Goal: Task Accomplishment & Management: Use online tool/utility

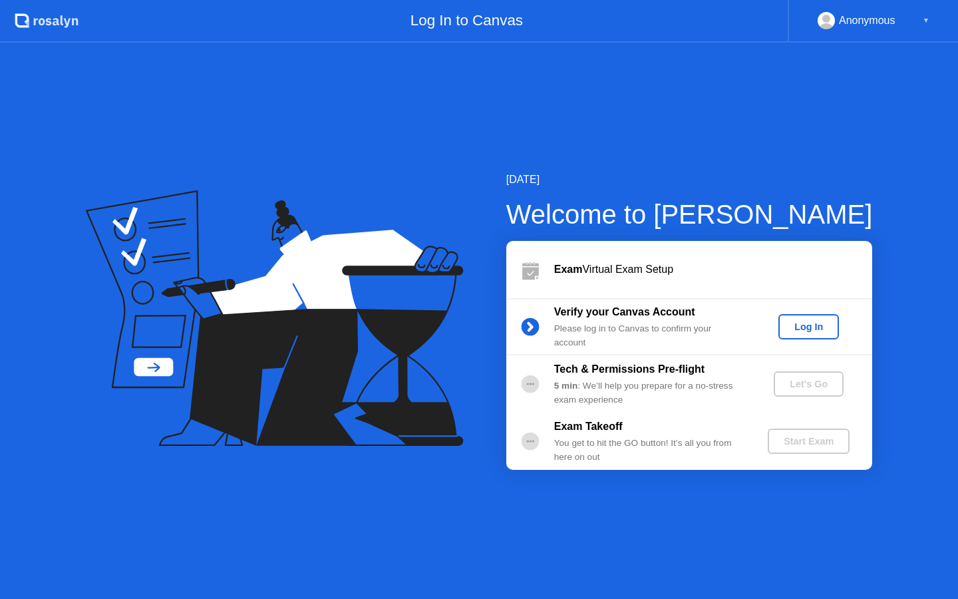
click at [820, 329] on div "Log In" at bounding box center [809, 326] width 50 height 11
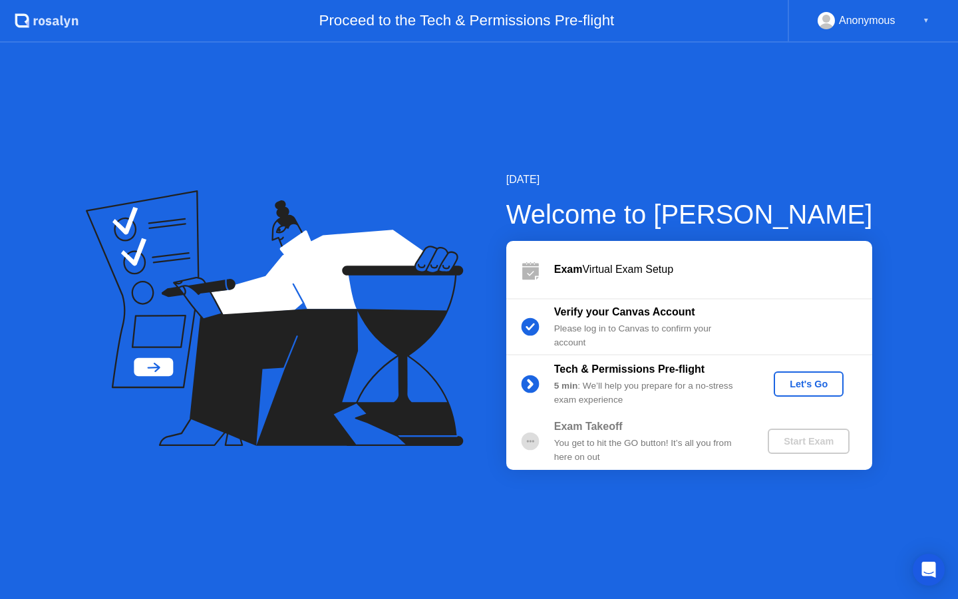
click at [805, 381] on div "Let's Go" at bounding box center [808, 384] width 59 height 11
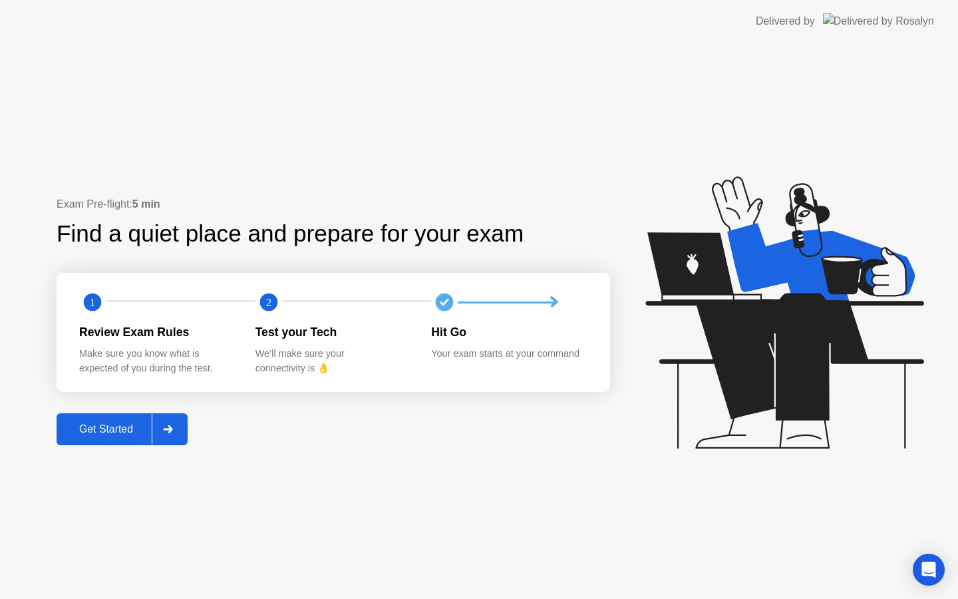
click at [169, 431] on icon at bounding box center [168, 429] width 10 height 8
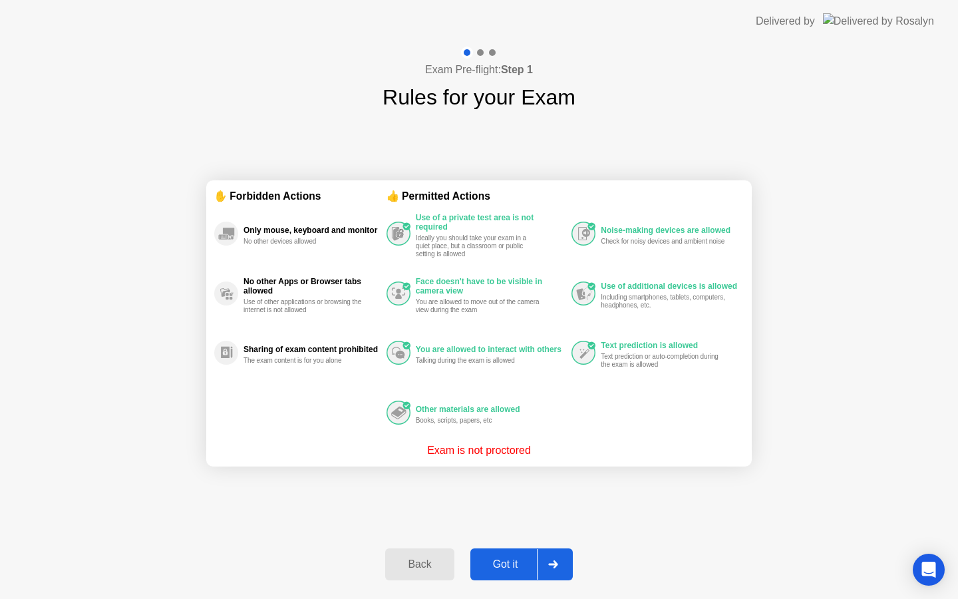
click at [518, 564] on div "Got it" at bounding box center [505, 564] width 63 height 12
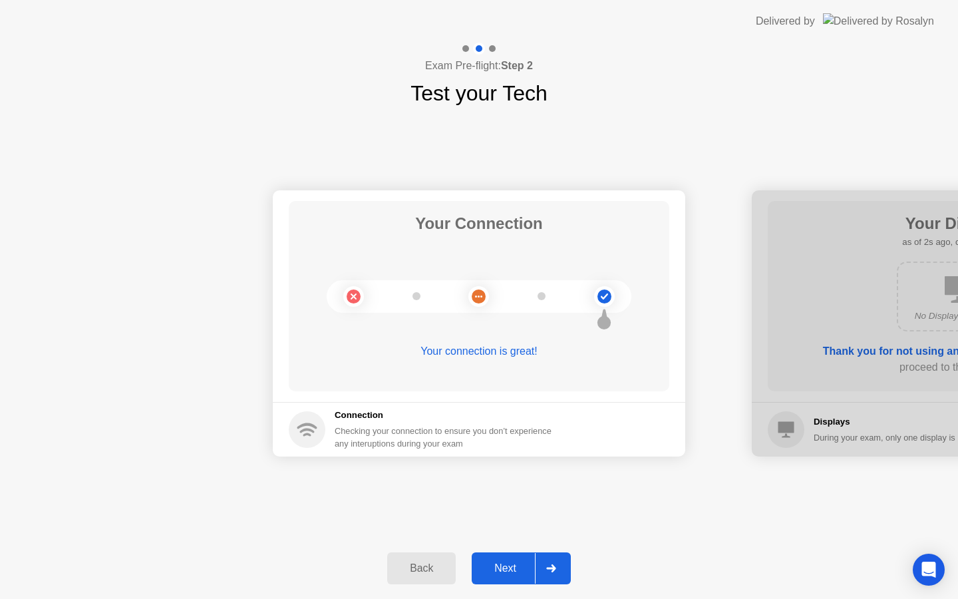
click at [552, 570] on icon at bounding box center [551, 568] width 10 height 8
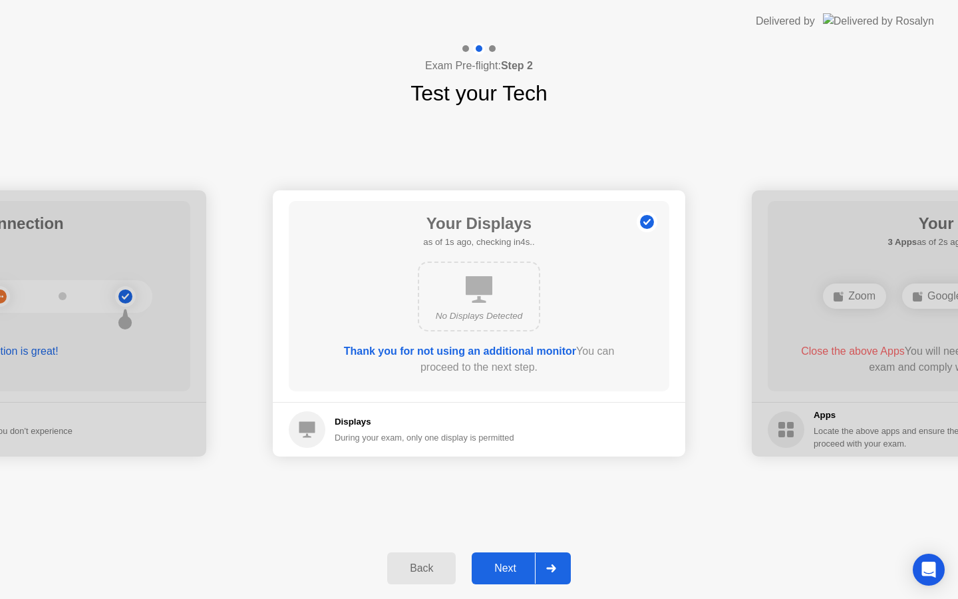
click at [552, 570] on icon at bounding box center [551, 568] width 10 height 8
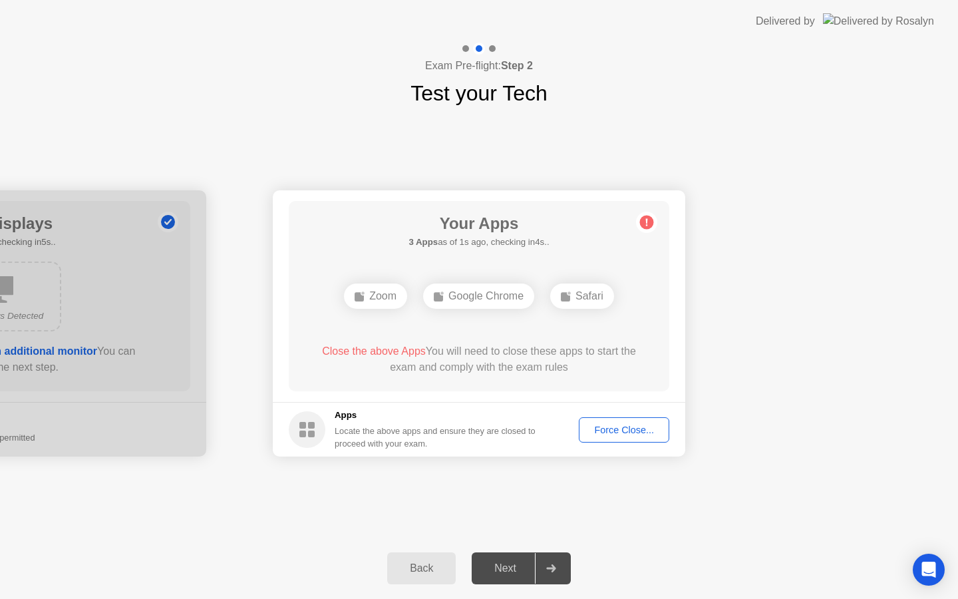
click at [552, 570] on icon at bounding box center [551, 568] width 10 height 8
click at [523, 571] on div "Next" at bounding box center [505, 568] width 59 height 12
click at [565, 571] on div at bounding box center [551, 568] width 32 height 31
click at [493, 570] on div "Next" at bounding box center [505, 568] width 59 height 12
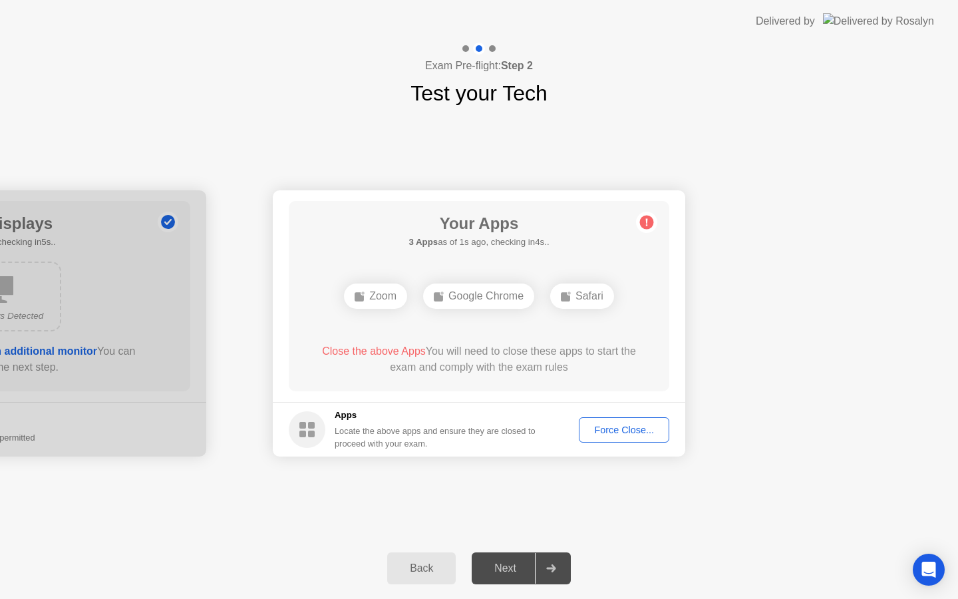
click at [493, 570] on div "Next" at bounding box center [505, 568] width 59 height 12
click at [626, 429] on div "Force Close..." at bounding box center [624, 430] width 81 height 11
click at [495, 564] on div "Next" at bounding box center [505, 568] width 59 height 12
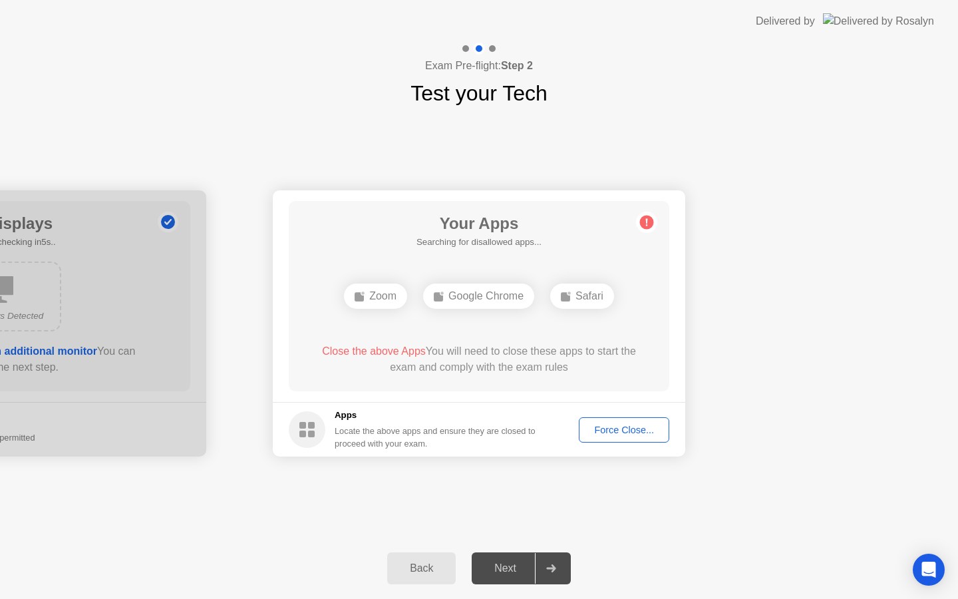
click at [495, 564] on div "Next" at bounding box center [505, 568] width 59 height 12
click at [557, 563] on div at bounding box center [551, 568] width 32 height 31
click at [317, 428] on circle at bounding box center [307, 429] width 37 height 37
click at [394, 557] on button "Back" at bounding box center [421, 568] width 69 height 32
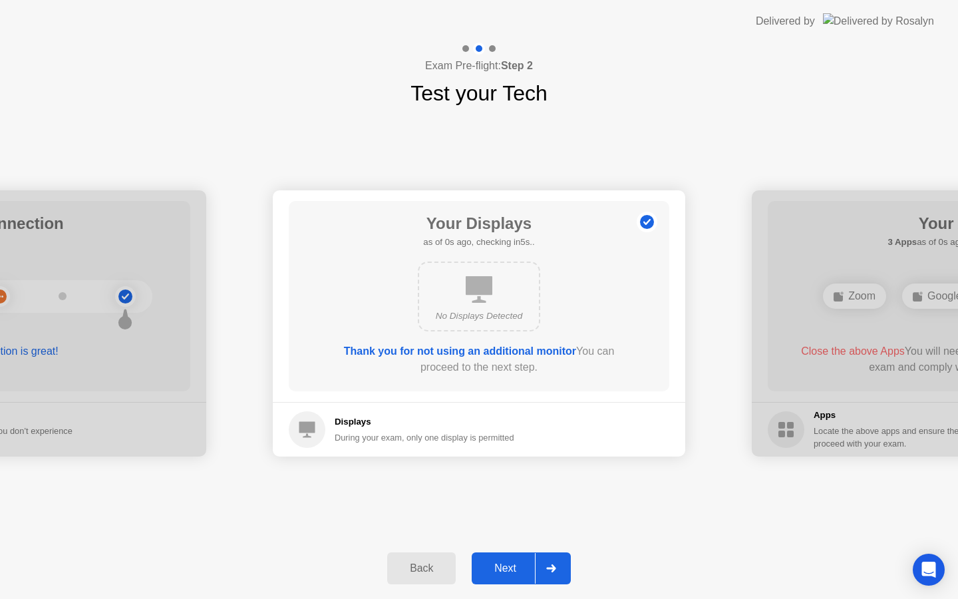
click at [394, 557] on button "Back" at bounding box center [421, 568] width 69 height 32
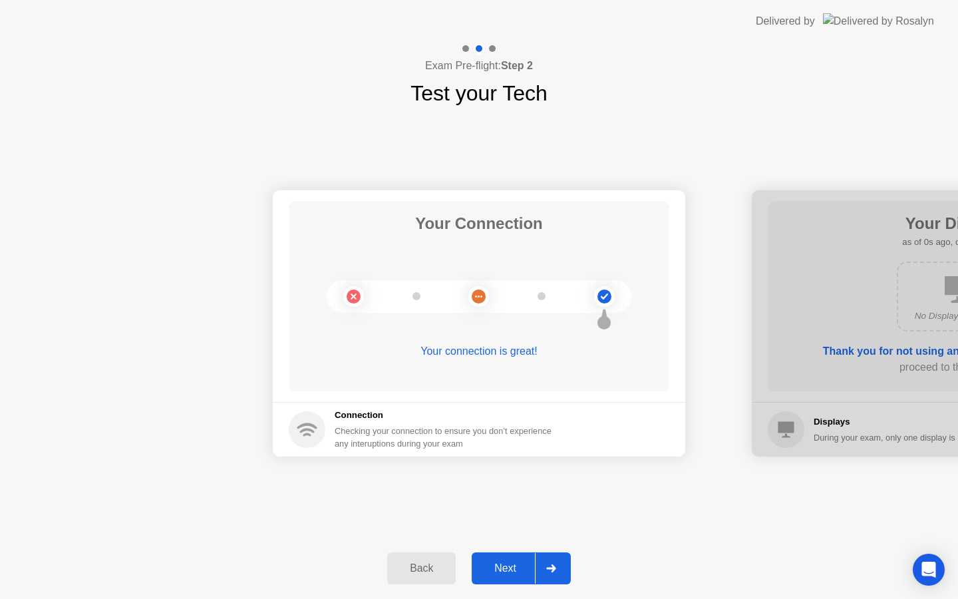
click at [445, 566] on div "Back" at bounding box center [421, 568] width 61 height 12
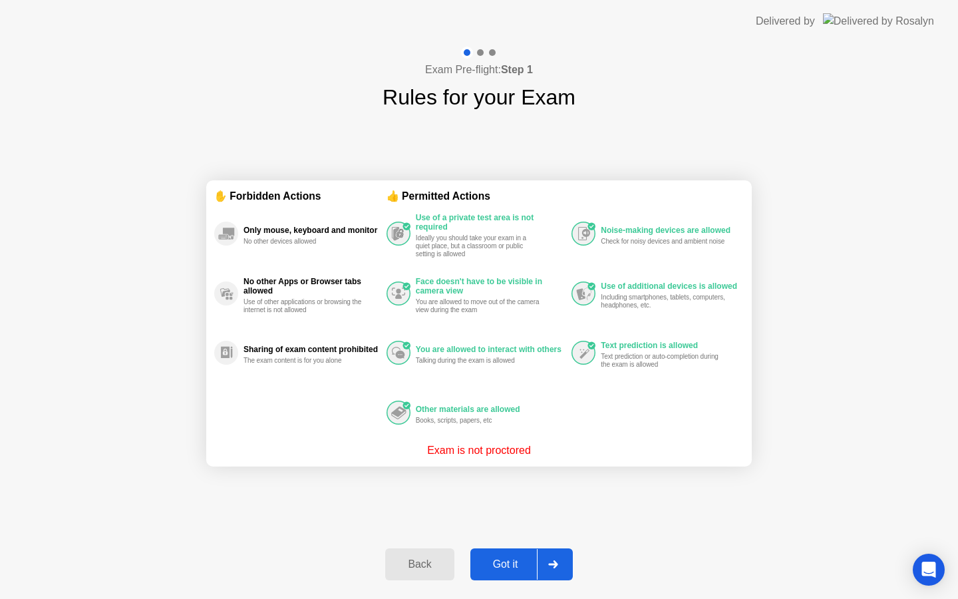
click at [555, 566] on icon at bounding box center [552, 564] width 9 height 8
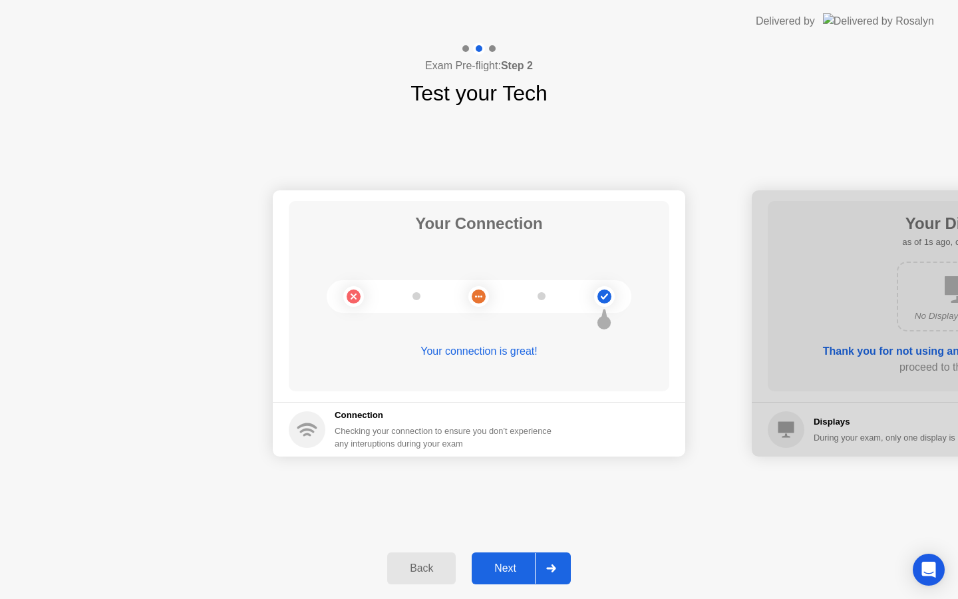
click at [555, 566] on icon at bounding box center [551, 568] width 10 height 8
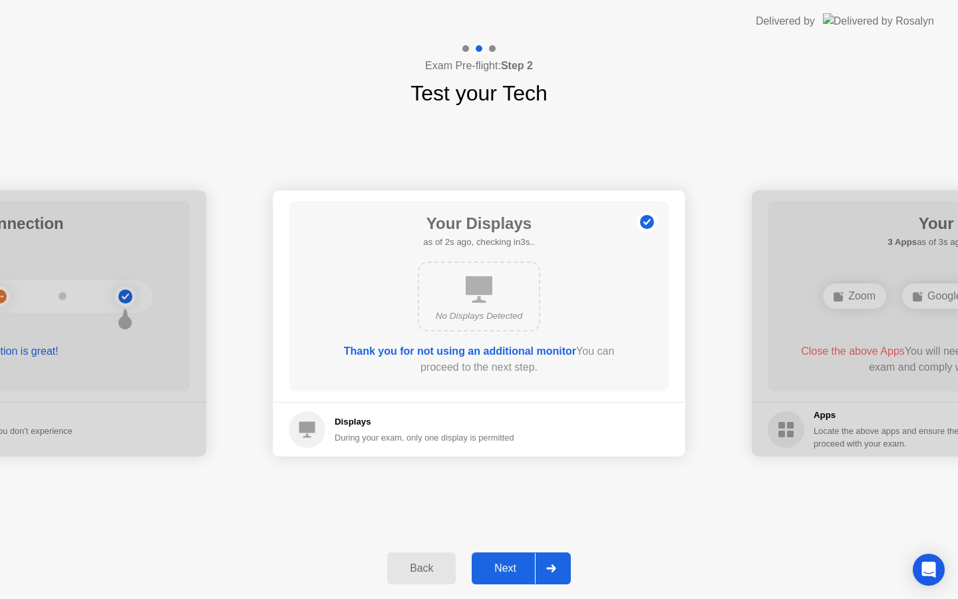
click at [555, 566] on icon at bounding box center [551, 568] width 10 height 8
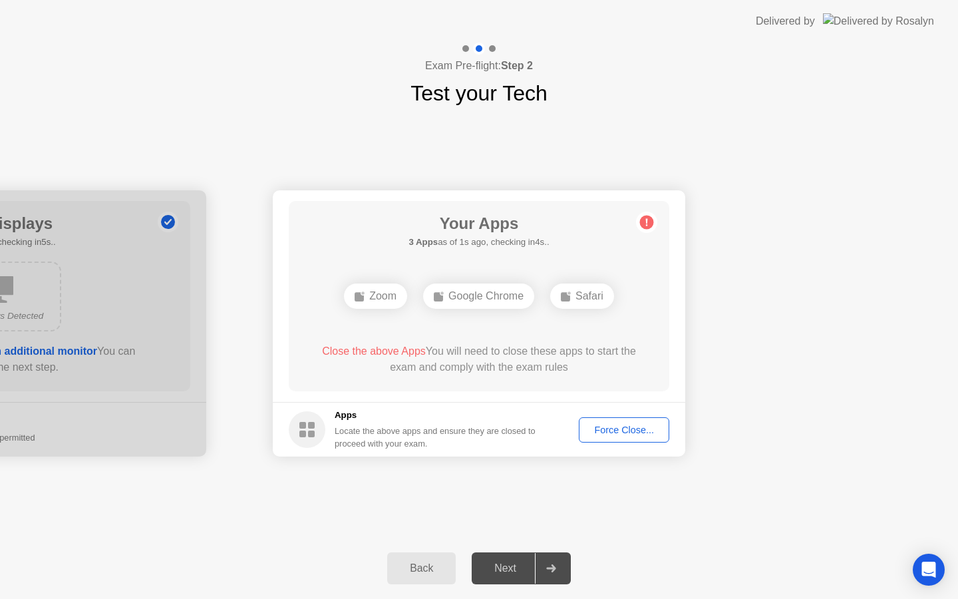
click at [555, 566] on icon at bounding box center [551, 568] width 10 height 8
click at [527, 567] on div "Next" at bounding box center [505, 568] width 59 height 12
click at [548, 570] on icon at bounding box center [551, 568] width 10 height 8
click at [645, 429] on div "Force Close..." at bounding box center [624, 430] width 81 height 11
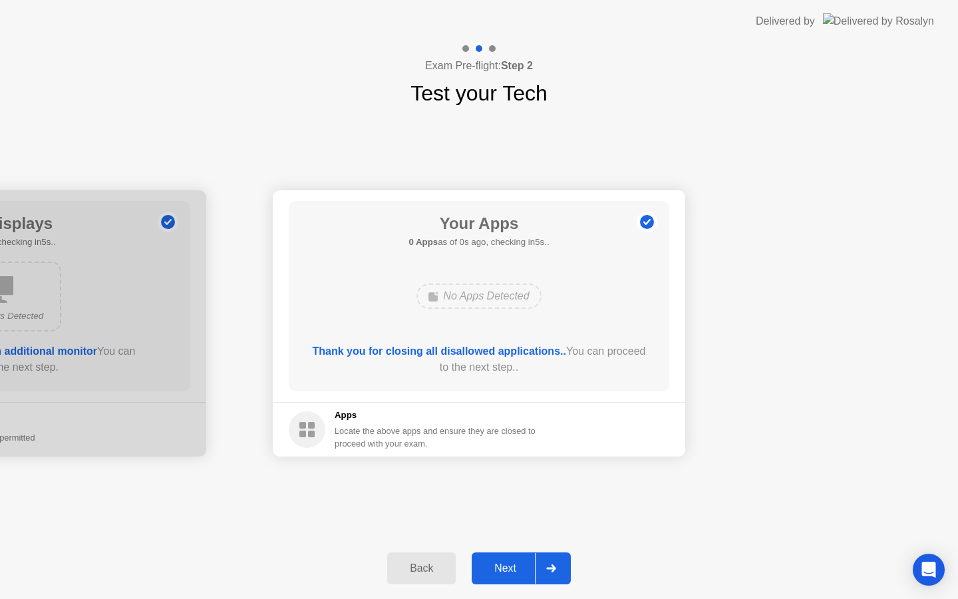
click at [516, 581] on button "Next" at bounding box center [521, 568] width 99 height 32
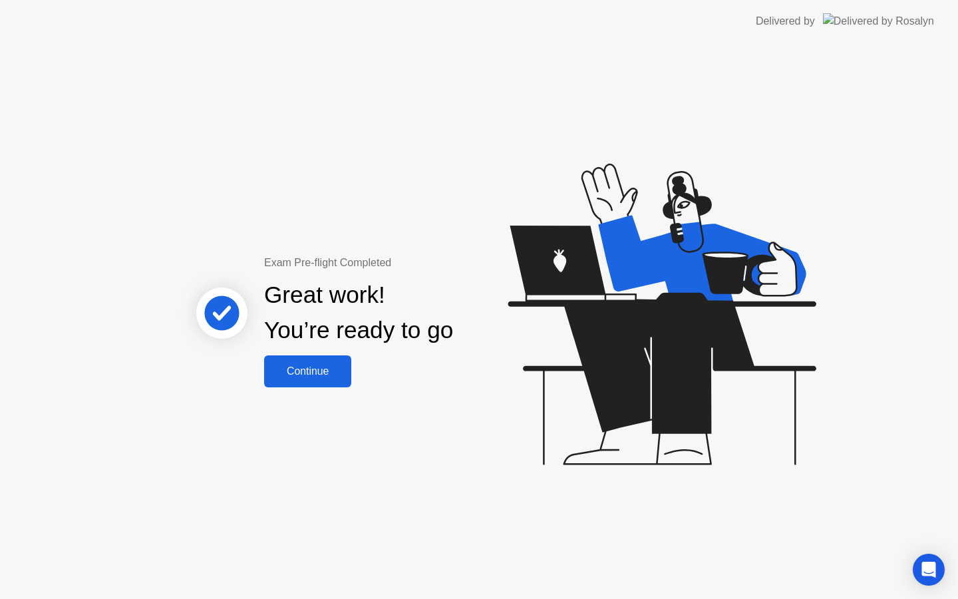
click at [307, 365] on div "Continue" at bounding box center [307, 371] width 79 height 12
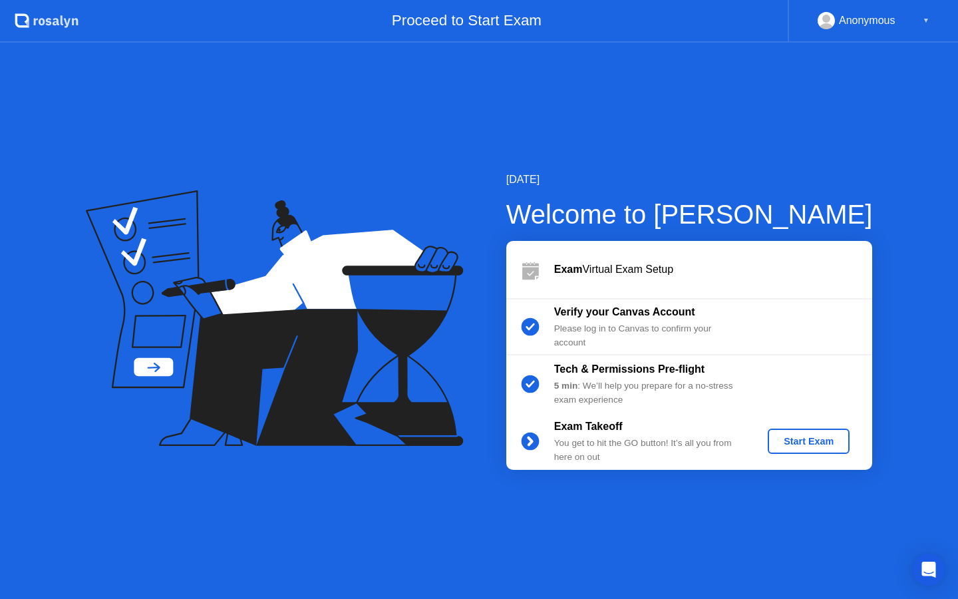
click at [814, 444] on div "Start Exam" at bounding box center [808, 441] width 71 height 11
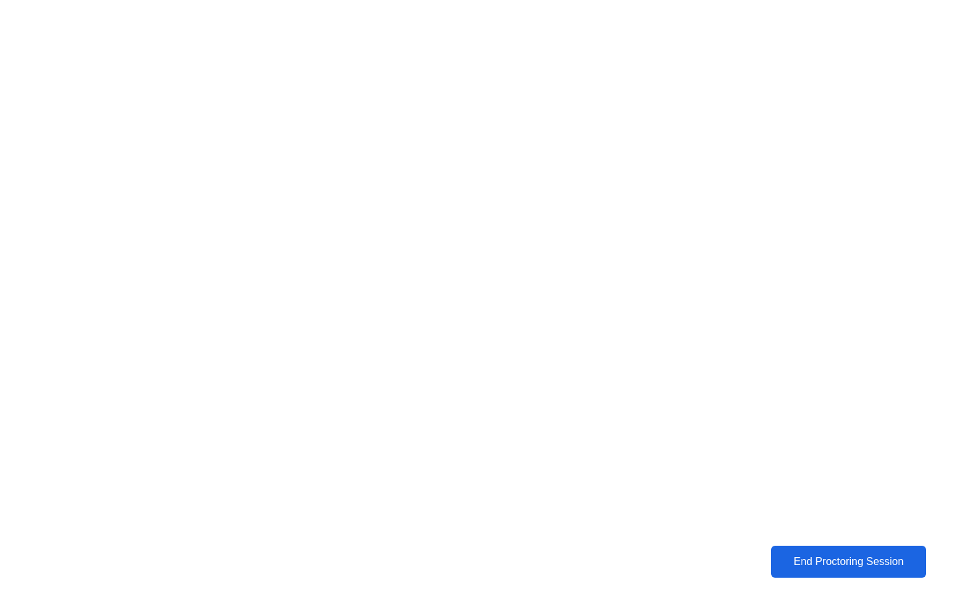
click at [813, 563] on div "End Proctoring Session" at bounding box center [849, 562] width 148 height 12
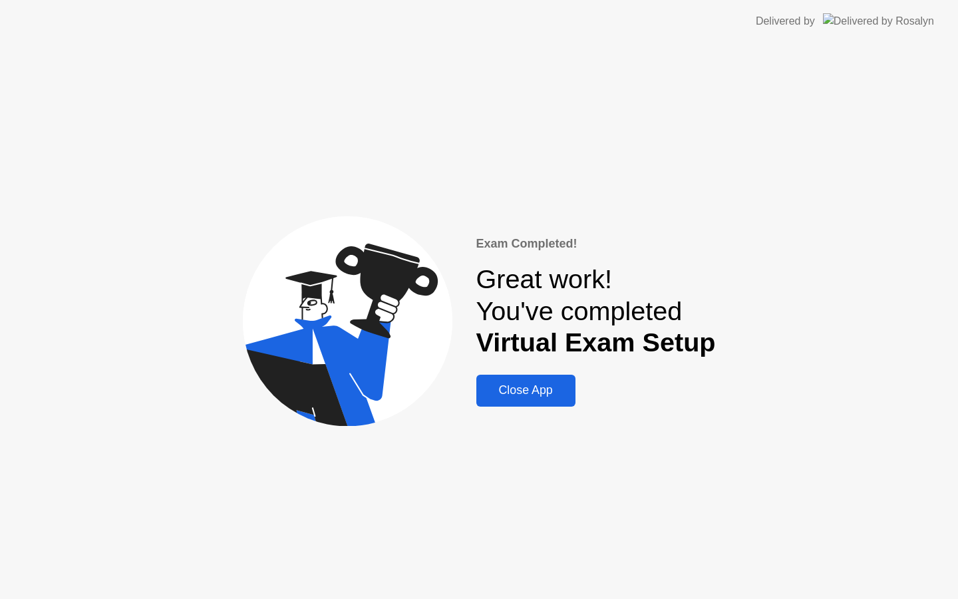
click at [544, 391] on div "Close App" at bounding box center [525, 390] width 91 height 14
